Goal: Find specific page/section: Find specific page/section

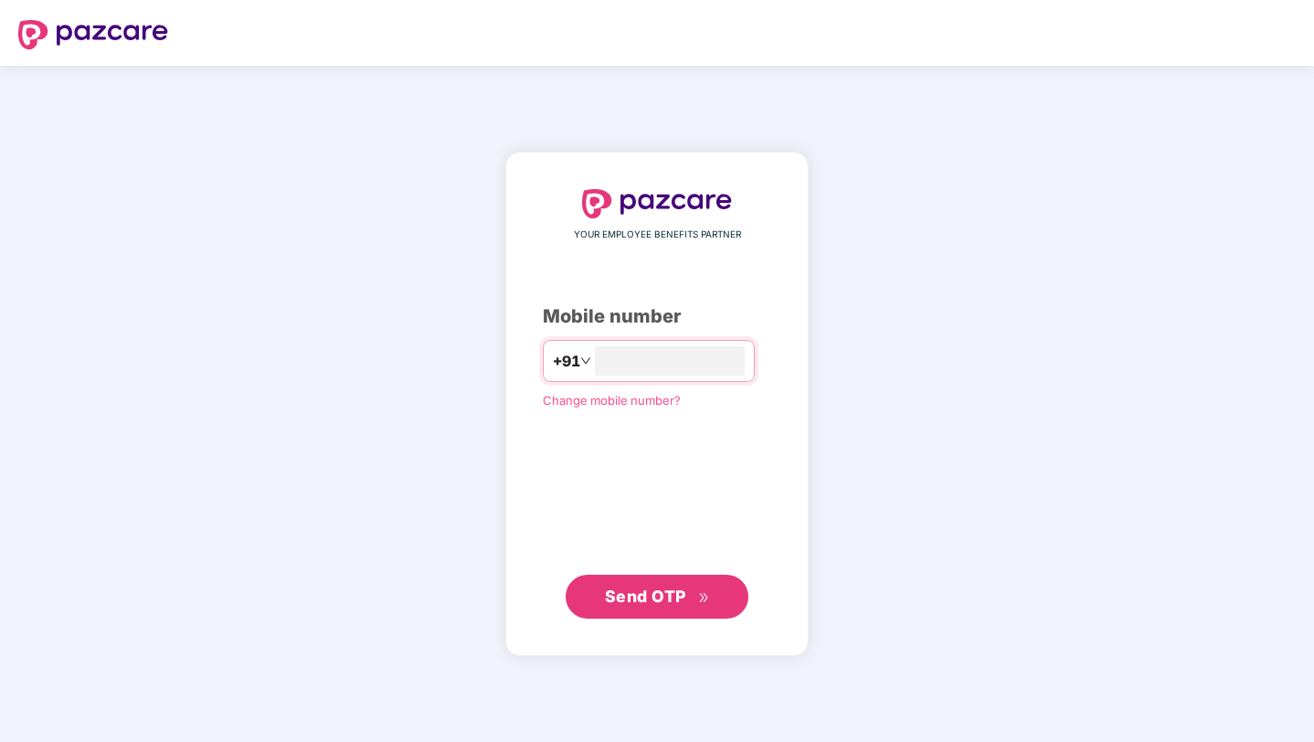
type input "**********"
click at [635, 594] on span "Send OTP" at bounding box center [645, 595] width 81 height 19
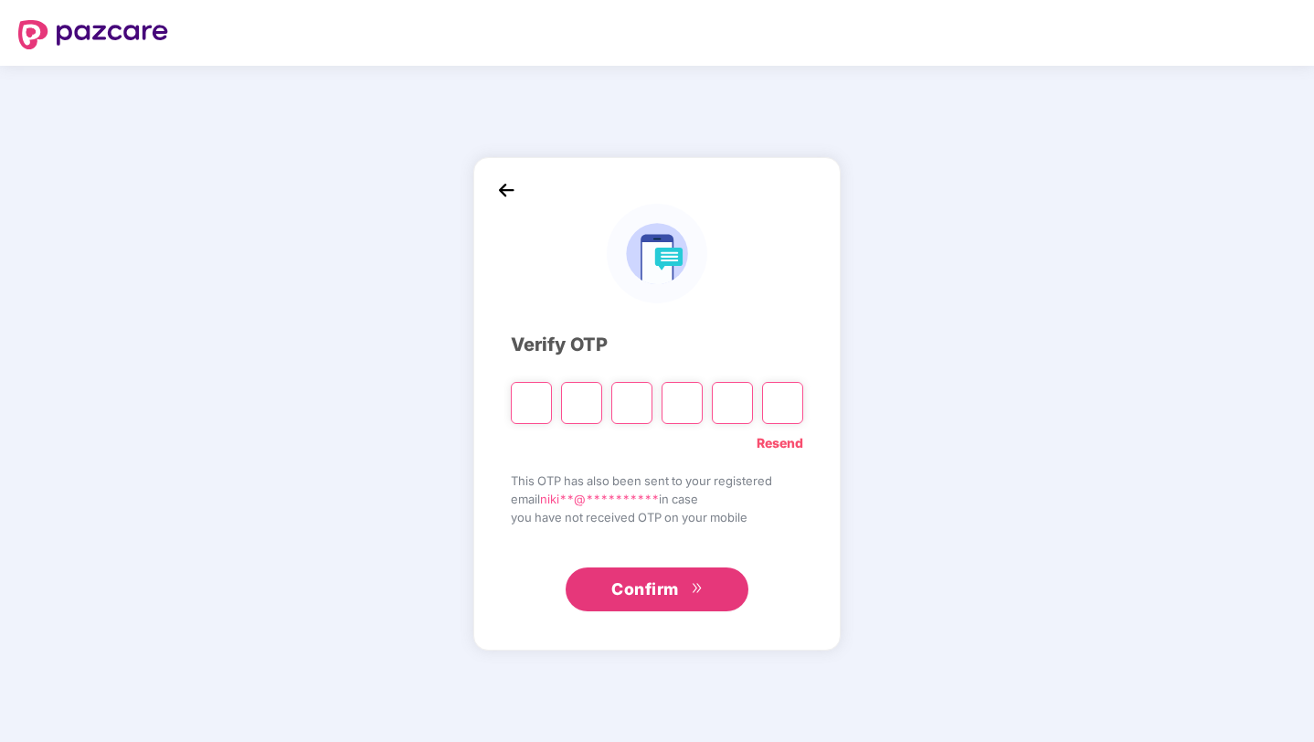
type input "*"
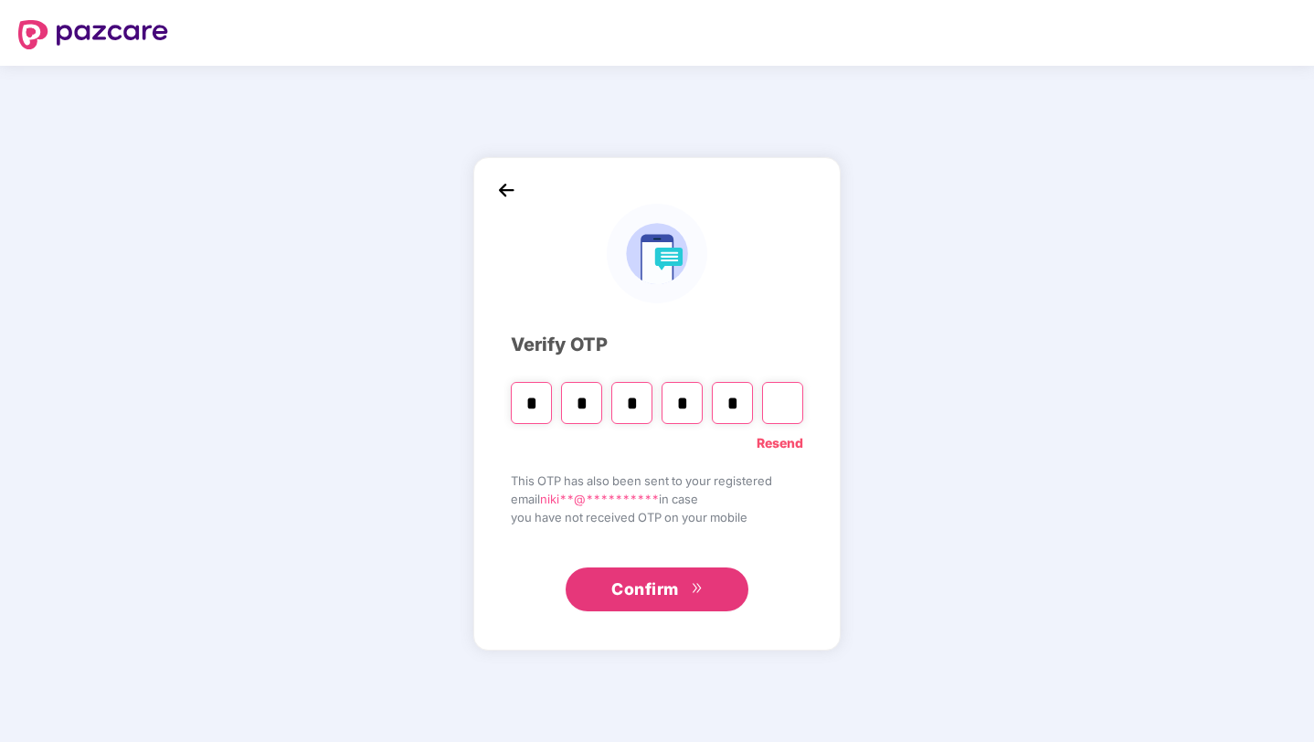
type input "*"
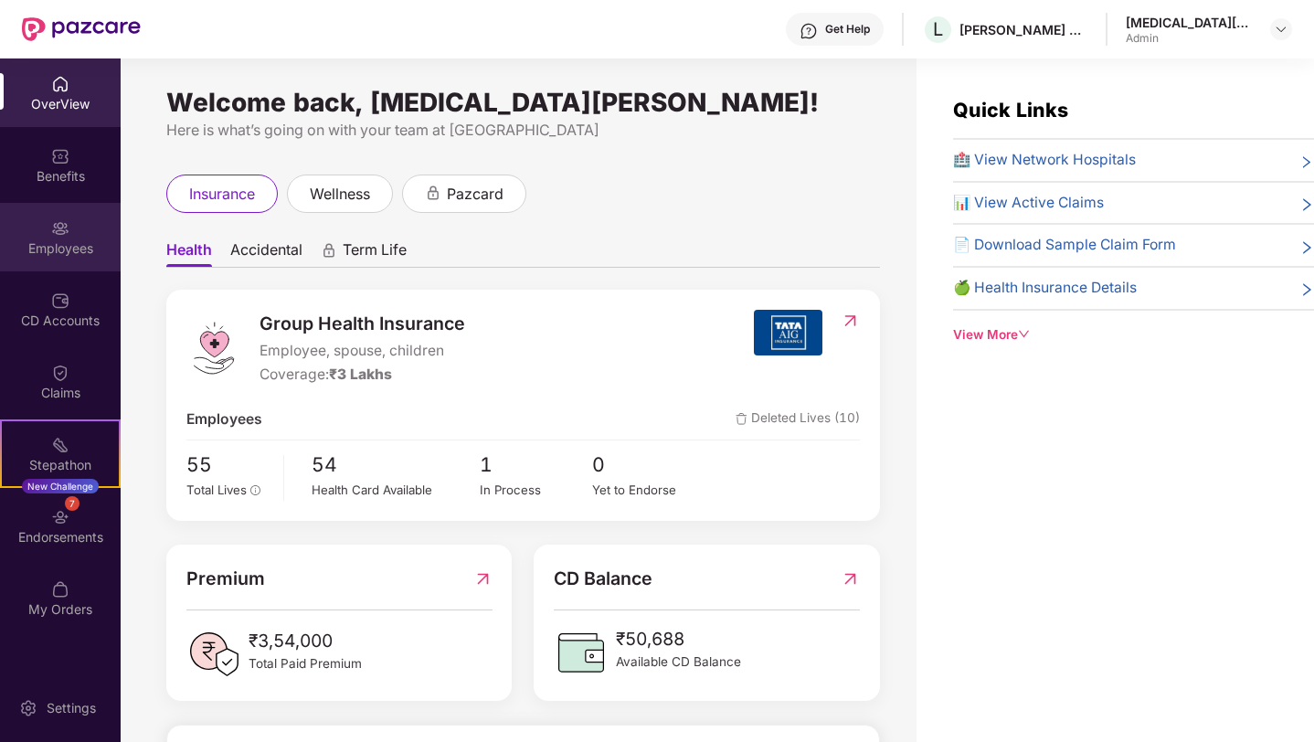
click at [74, 252] on div "Employees" at bounding box center [60, 248] width 121 height 18
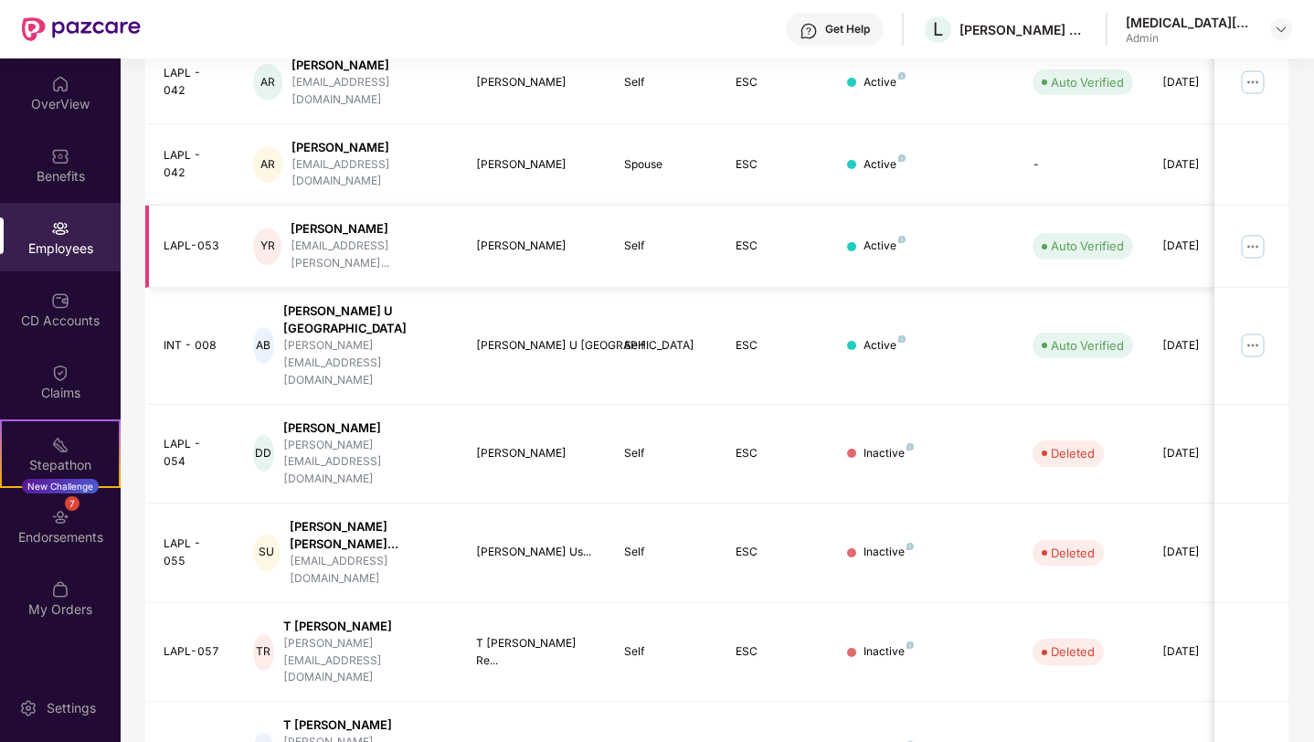
scroll to position [397, 0]
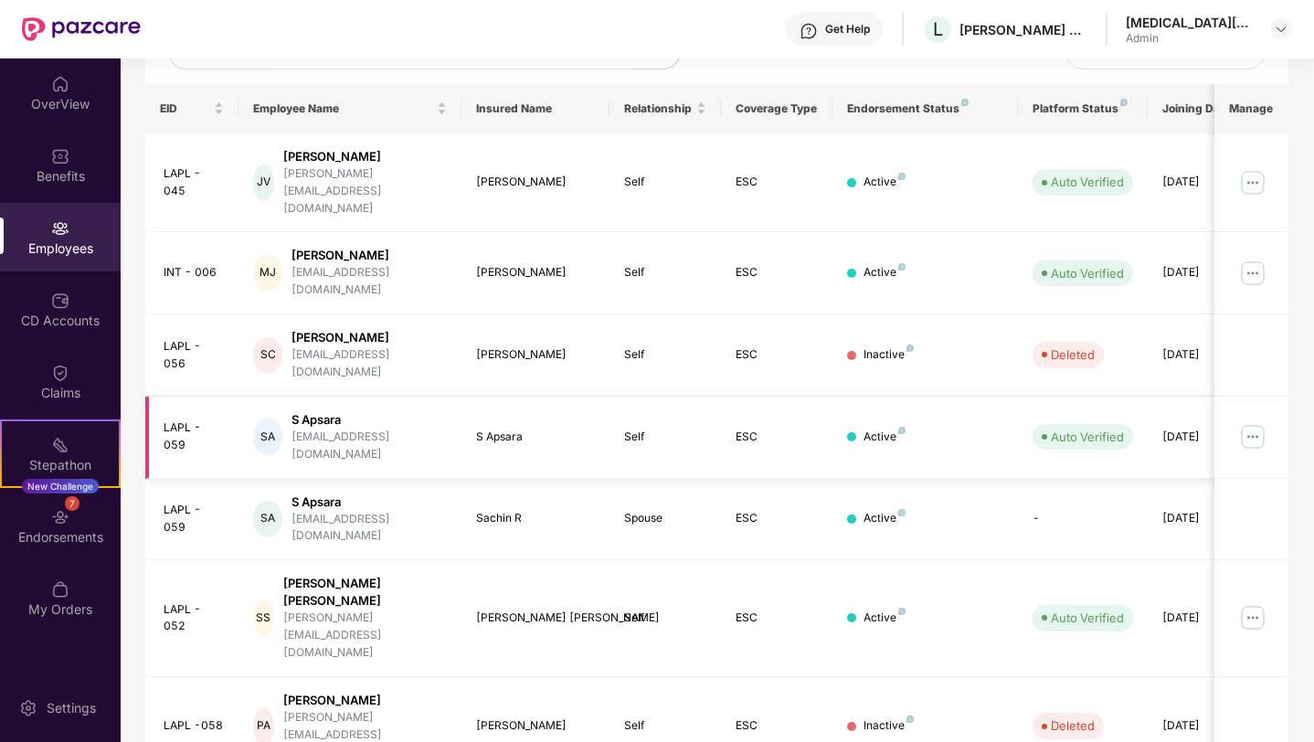
scroll to position [254, 0]
